Goal: Book appointment/travel/reservation

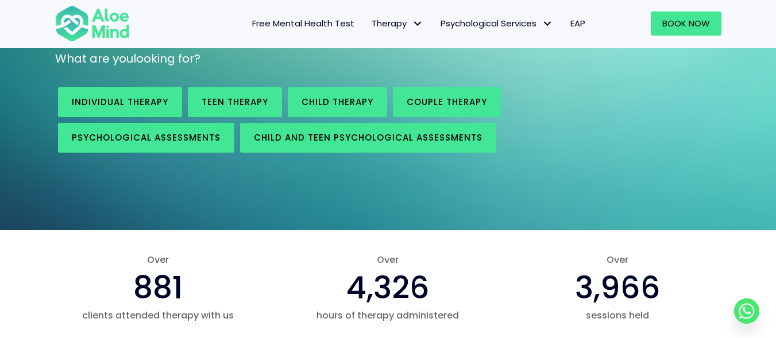
scroll to position [194, 0]
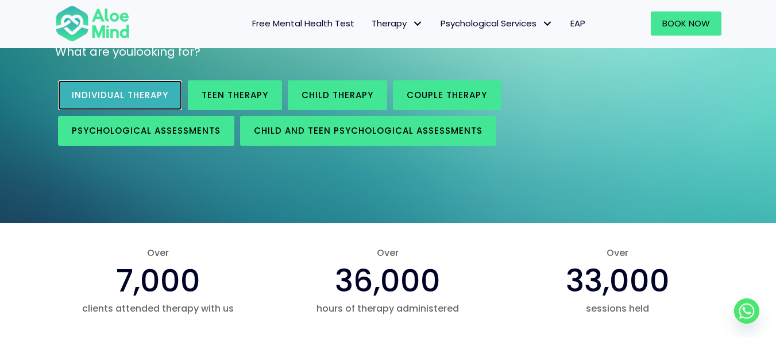
click at [154, 91] on span "Individual therapy" at bounding box center [120, 95] width 96 height 12
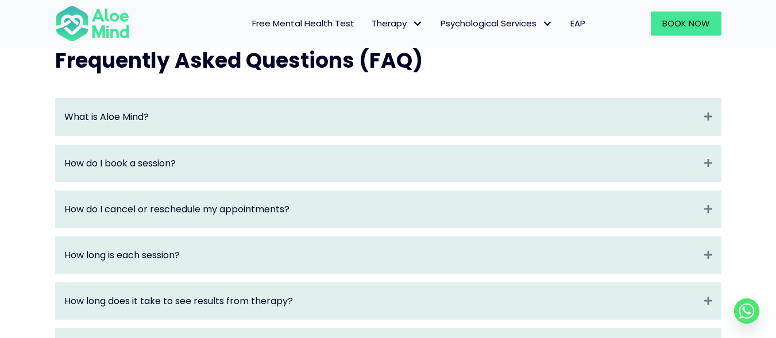
scroll to position [1194, 0]
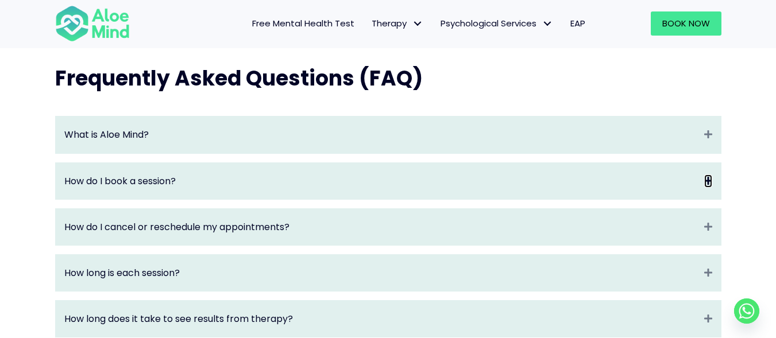
click at [706, 188] on icon "Expand" at bounding box center [708, 181] width 8 height 13
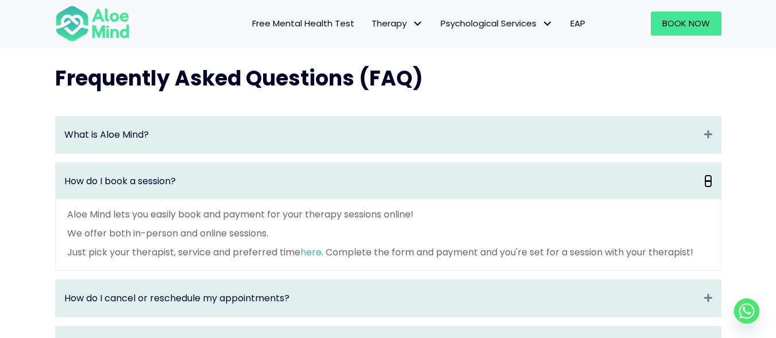
click at [706, 188] on icon "Collapse" at bounding box center [708, 181] width 8 height 13
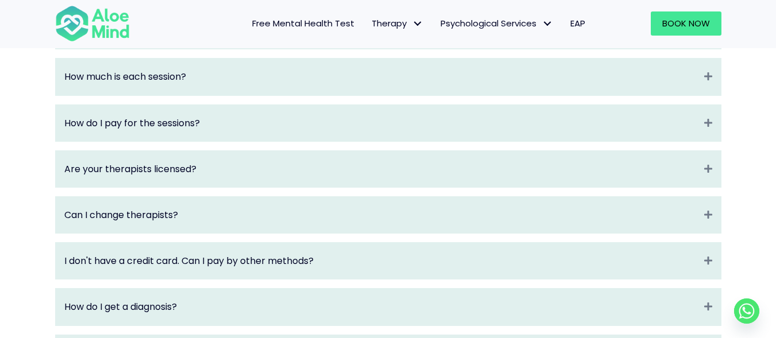
scroll to position [1496, 0]
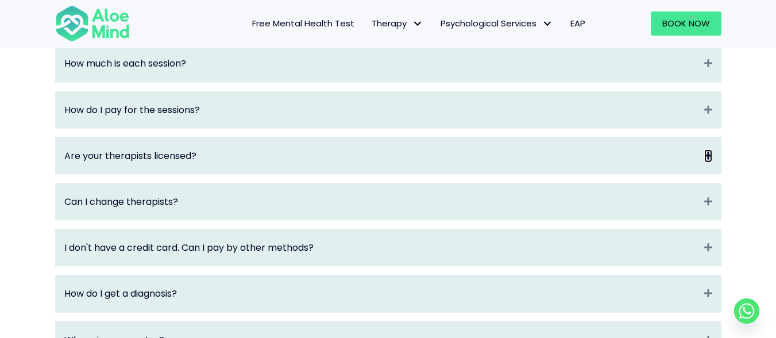
click at [708, 163] on icon "Expand" at bounding box center [708, 155] width 8 height 13
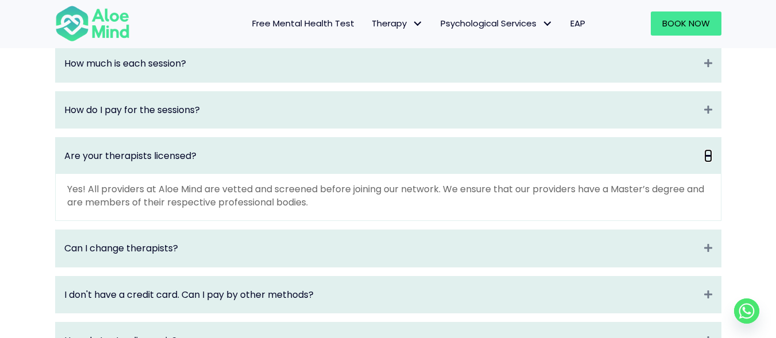
click at [708, 163] on icon "Collapse" at bounding box center [708, 155] width 8 height 13
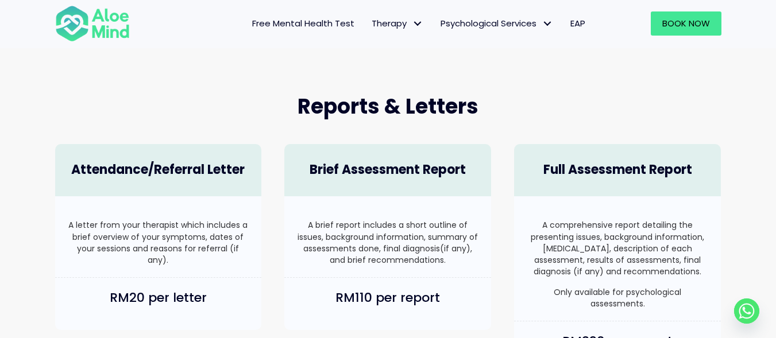
scroll to position [337, 0]
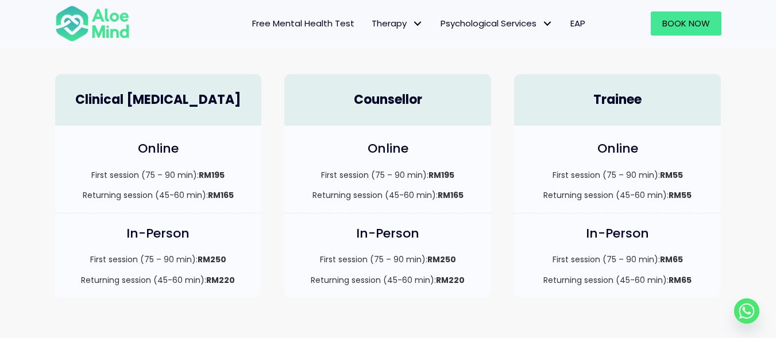
click at [571, 22] on span "EAP" at bounding box center [577, 23] width 15 height 12
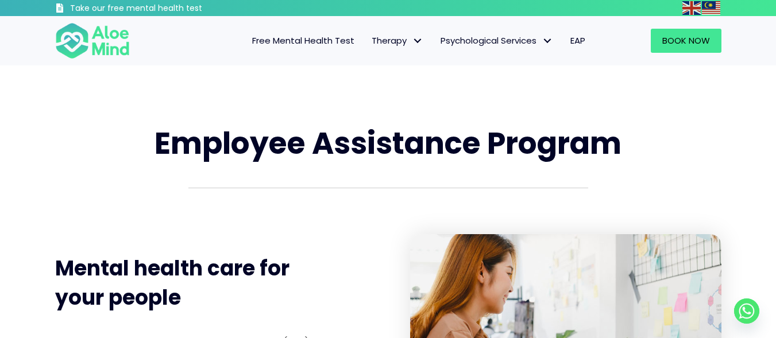
click at [330, 38] on span "Free Mental Health Test" at bounding box center [303, 40] width 102 height 12
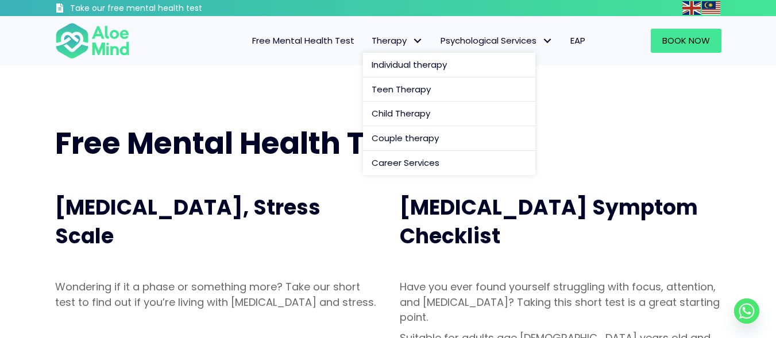
click at [416, 40] on span "Therapy: submenu" at bounding box center [417, 41] width 17 height 17
click at [402, 63] on span "Individual therapy" at bounding box center [409, 65] width 75 height 12
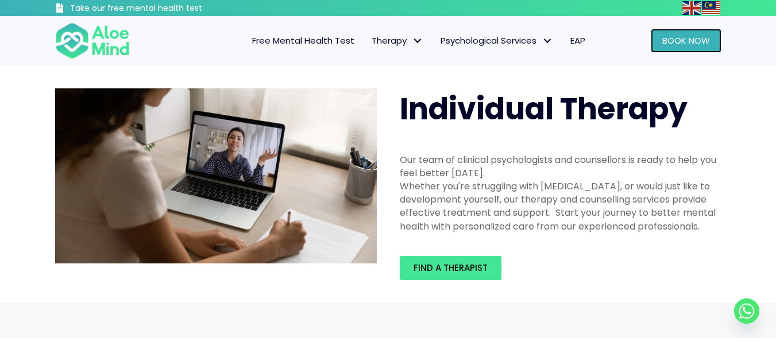
click at [694, 37] on span "Book Now" at bounding box center [686, 40] width 48 height 12
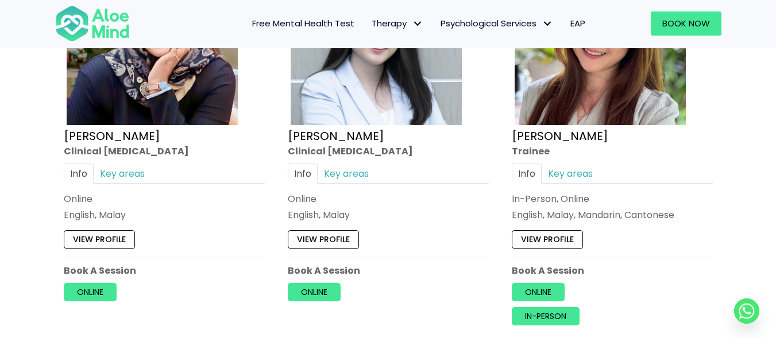
scroll to position [4070, 0]
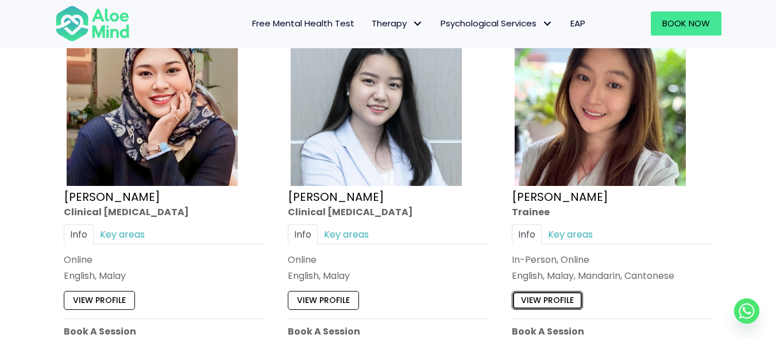
click at [542, 302] on link "View profile" at bounding box center [547, 300] width 71 height 18
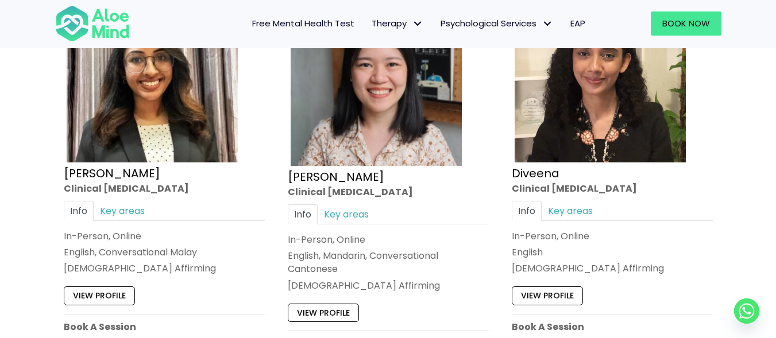
scroll to position [1524, 0]
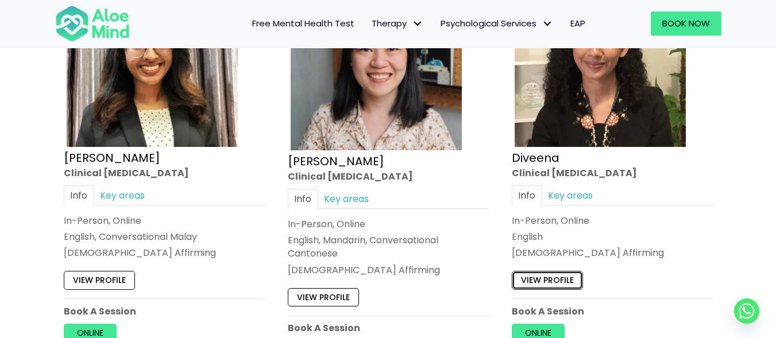
click at [564, 281] on link "View profile" at bounding box center [547, 280] width 71 height 18
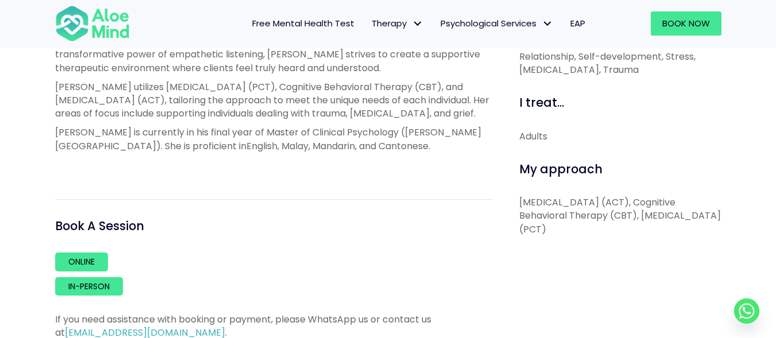
scroll to position [538, 0]
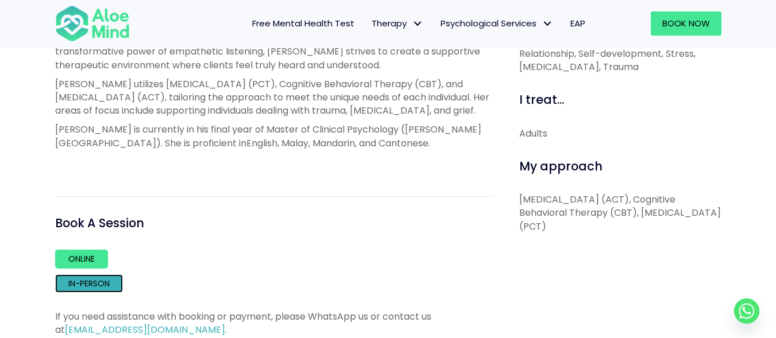
click at [96, 293] on link "In-person" at bounding box center [89, 284] width 68 height 18
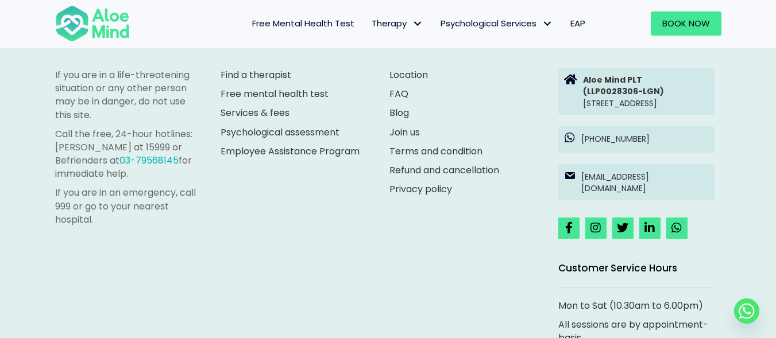
scroll to position [1340, 0]
